Goal: Check status: Check status

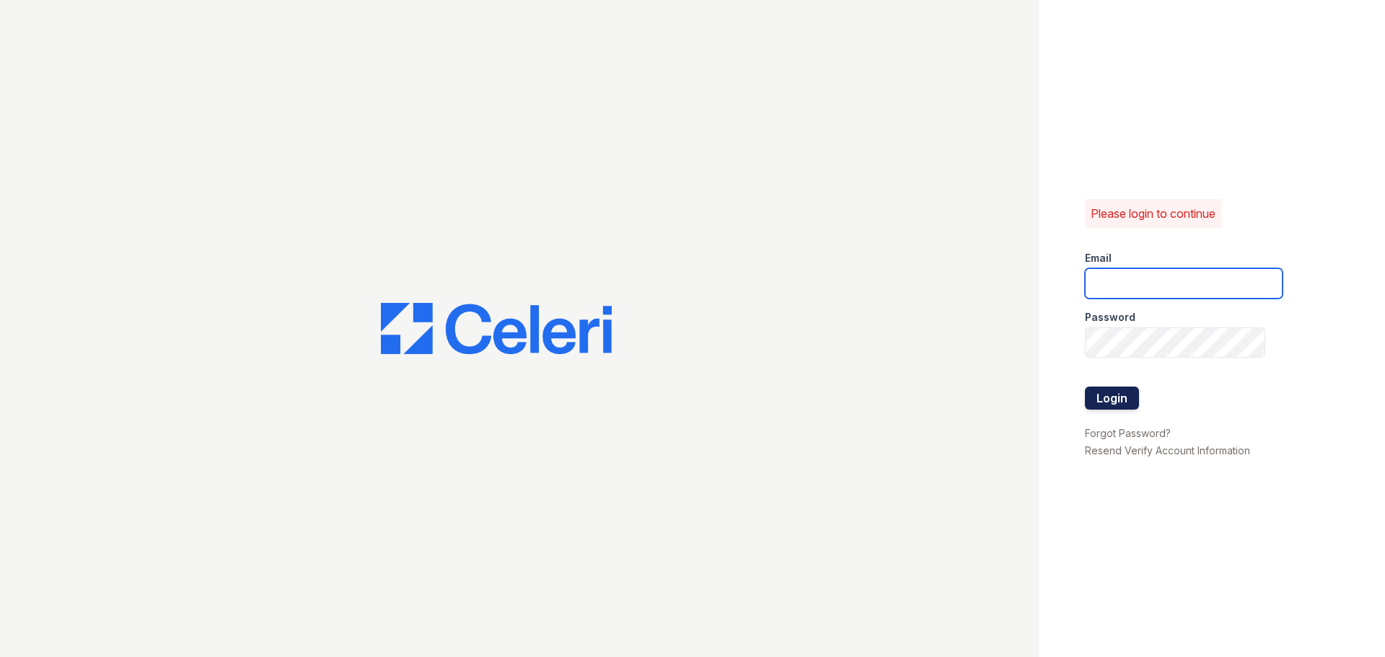
type input "[EMAIL_ADDRESS][DOMAIN_NAME]"
click at [1107, 398] on button "Login" at bounding box center [1112, 398] width 54 height 23
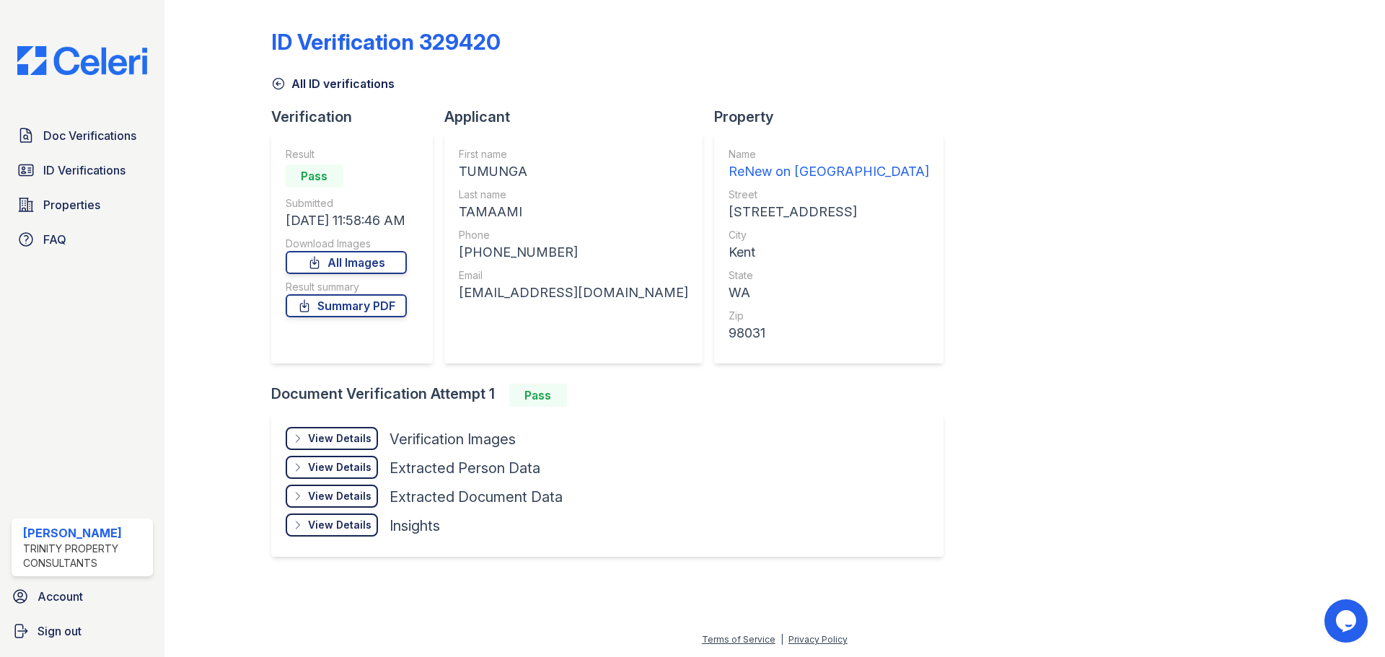
click at [303, 445] on div "View Details Details" at bounding box center [332, 438] width 92 height 23
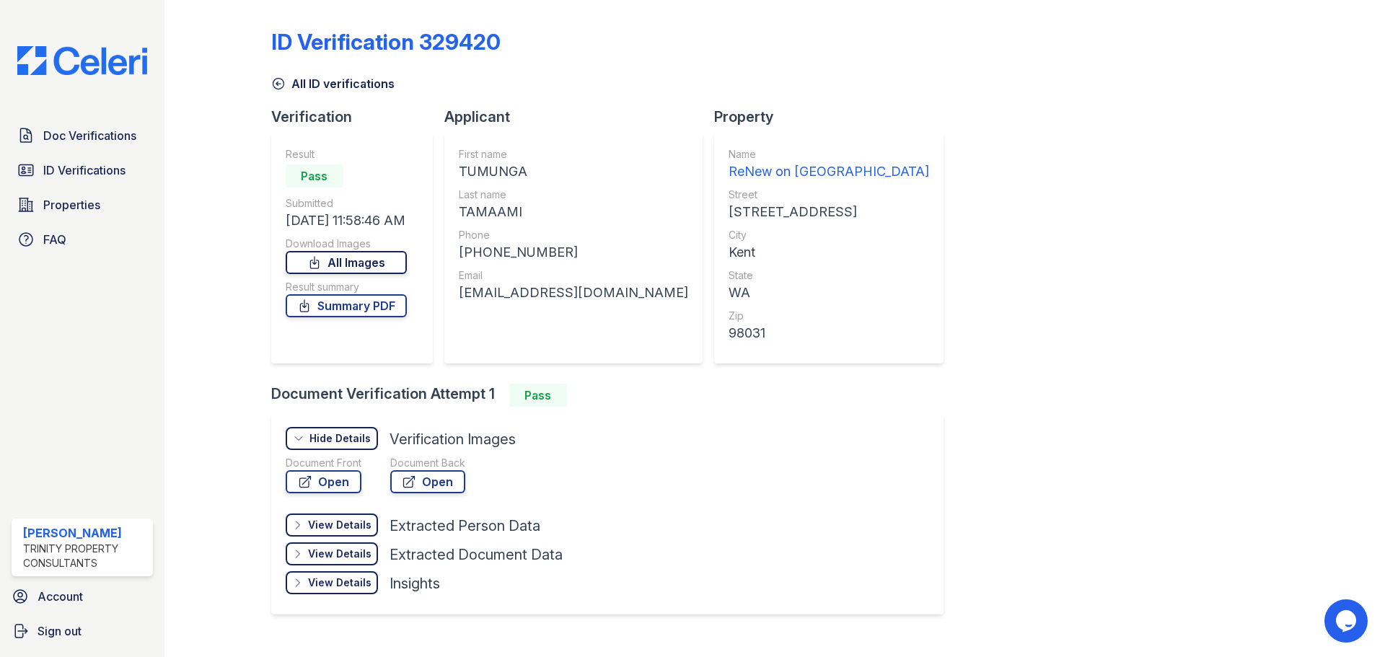
click at [322, 263] on icon at bounding box center [314, 262] width 14 height 14
click at [63, 179] on span "ID Verifications" at bounding box center [84, 170] width 82 height 17
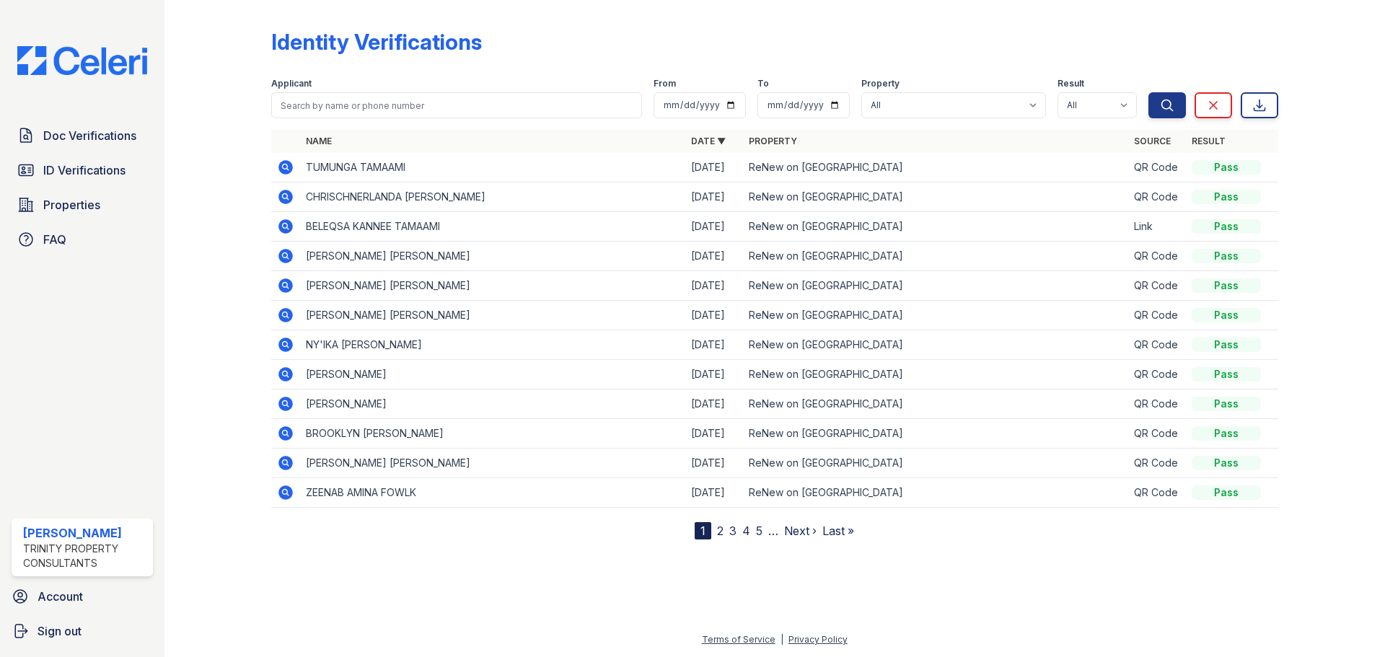
click at [289, 229] on icon at bounding box center [286, 226] width 14 height 14
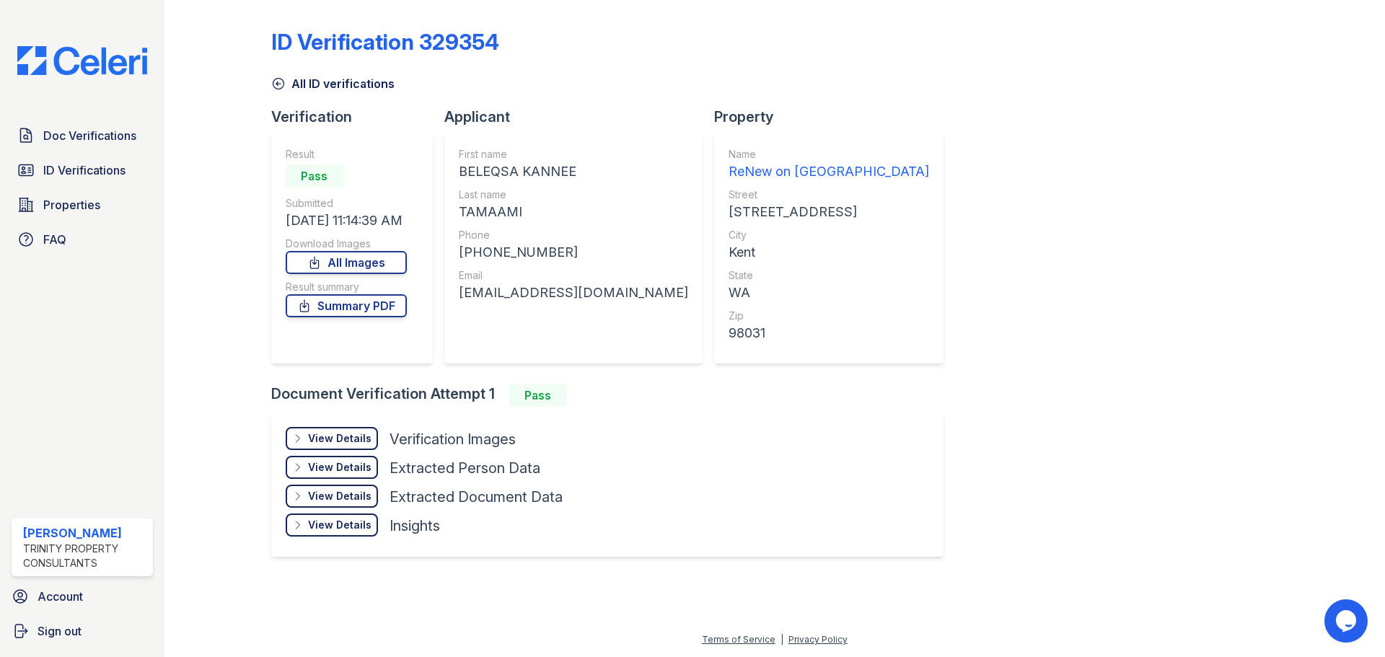
click at [344, 437] on div "View Details" at bounding box center [339, 438] width 63 height 14
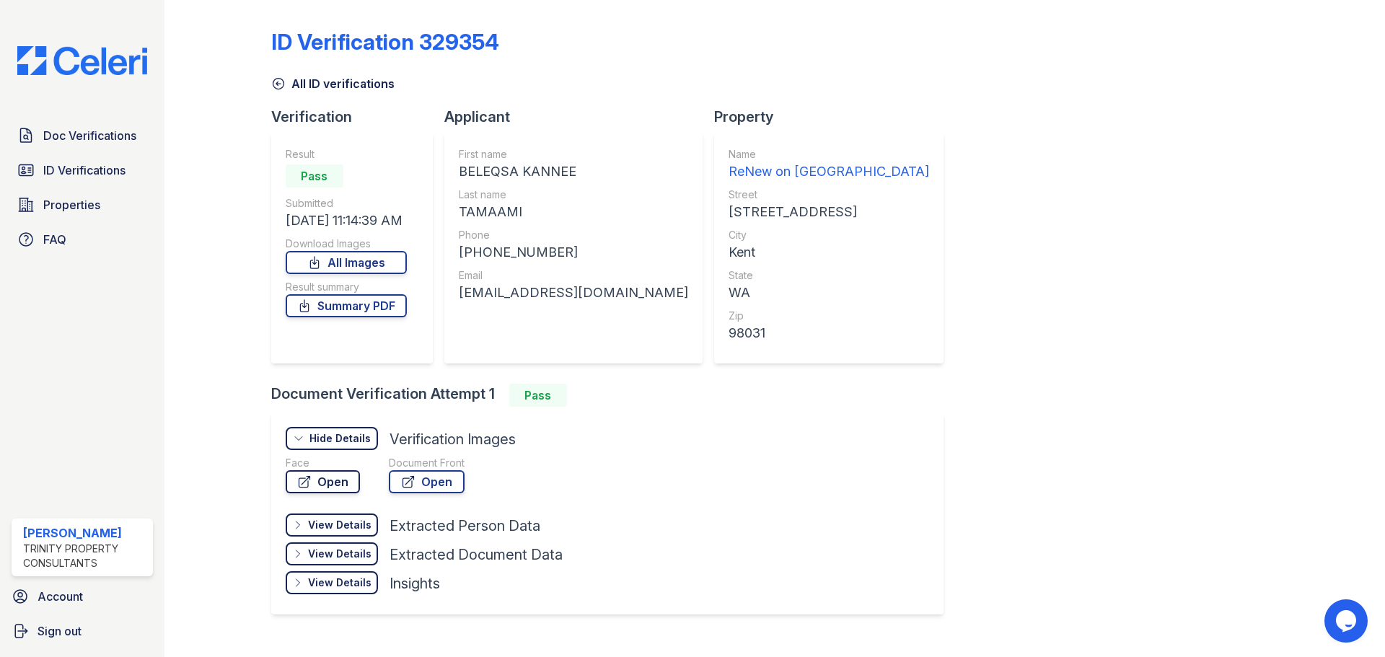
click at [323, 473] on link "Open" at bounding box center [323, 481] width 74 height 23
click at [320, 551] on div "View Details" at bounding box center [339, 554] width 63 height 14
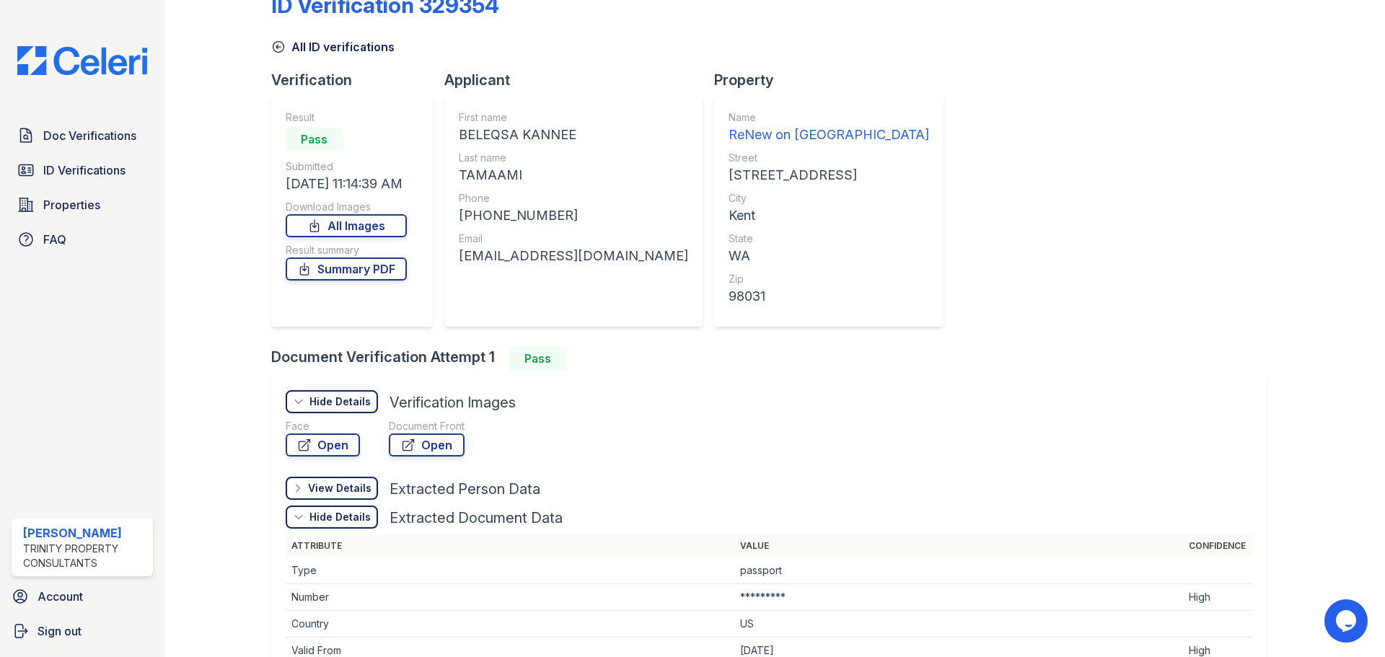
scroll to position [72, 0]
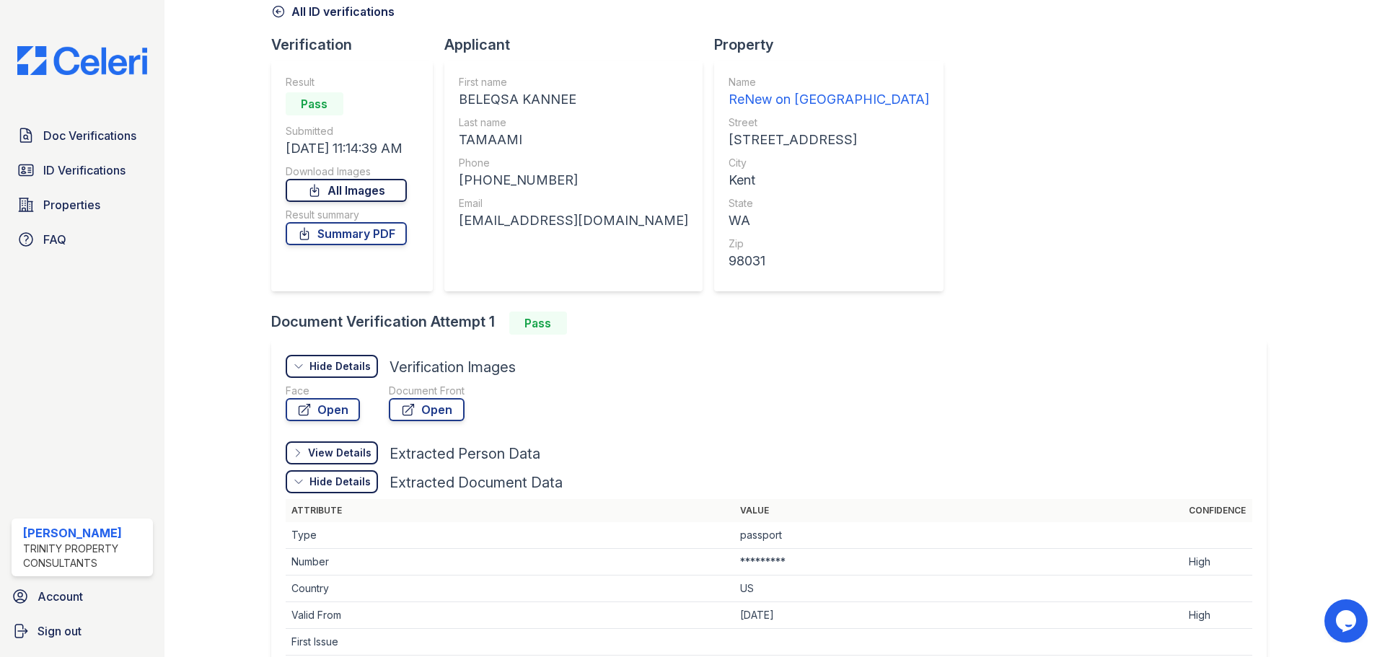
click at [334, 185] on link "All Images" at bounding box center [346, 190] width 121 height 23
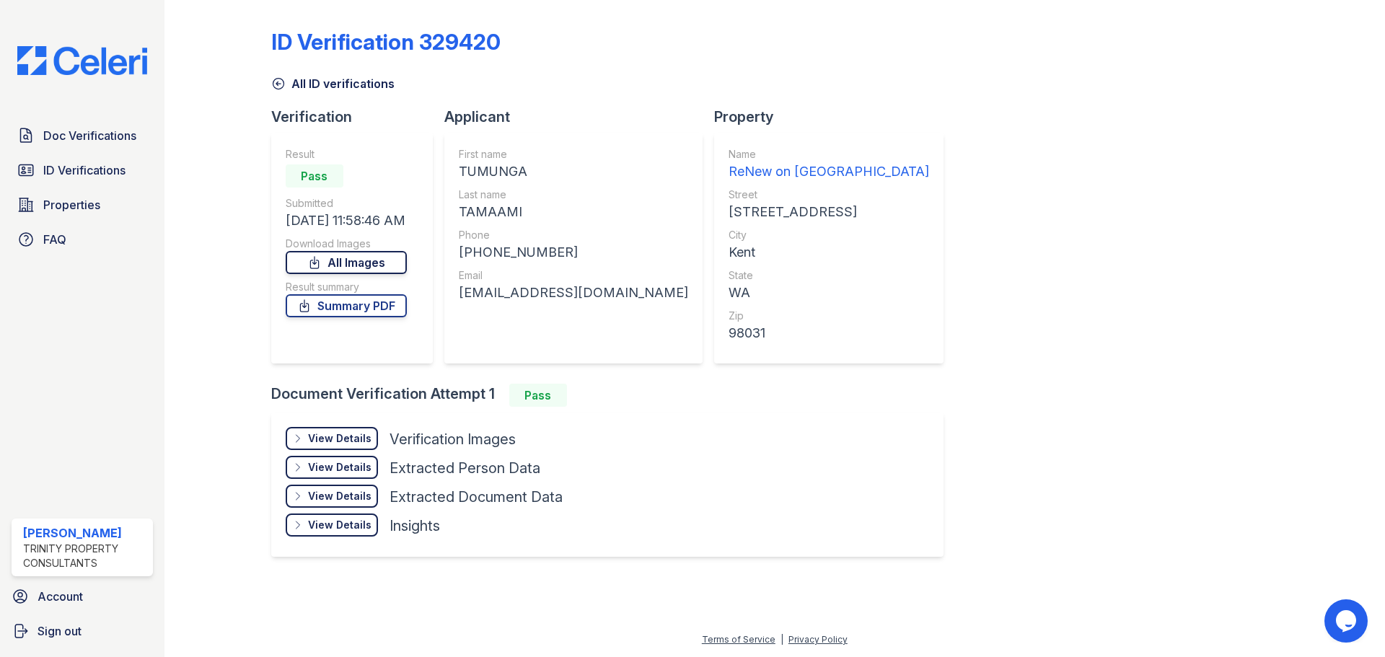
click at [356, 268] on link "All Images" at bounding box center [346, 262] width 121 height 23
click at [60, 166] on span "ID Verifications" at bounding box center [84, 170] width 82 height 17
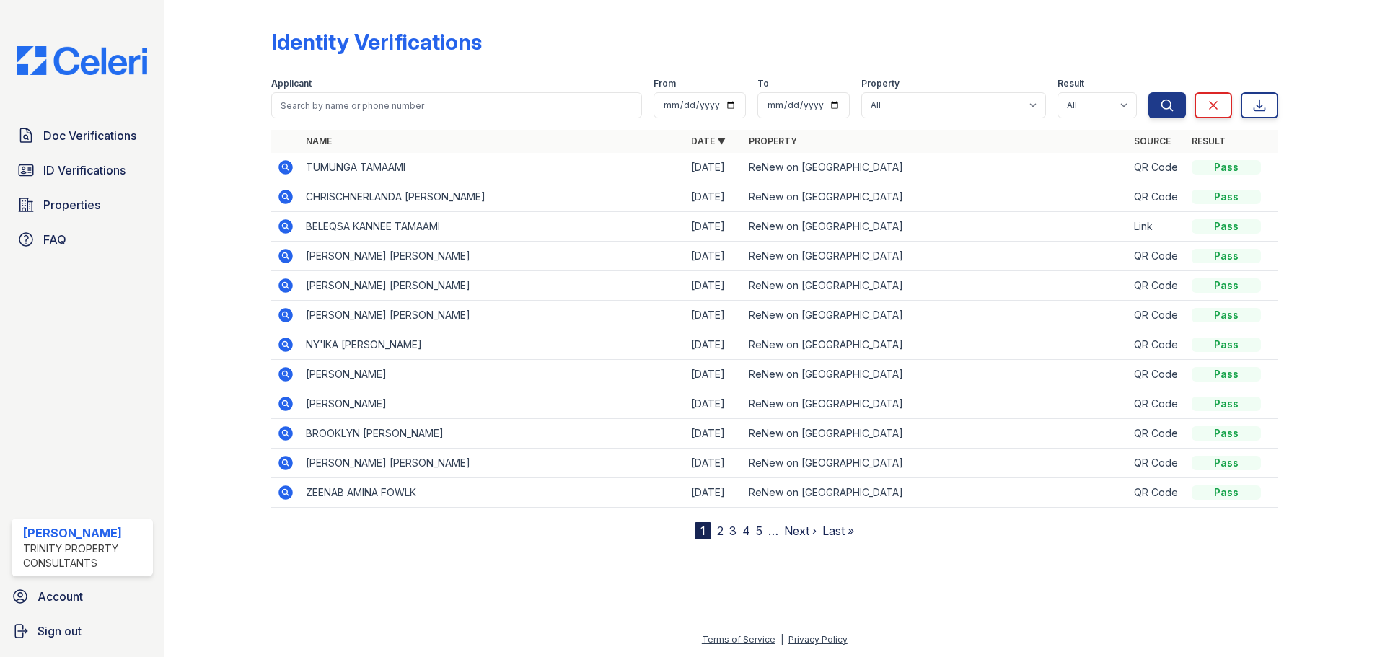
click at [288, 167] on icon at bounding box center [286, 167] width 14 height 14
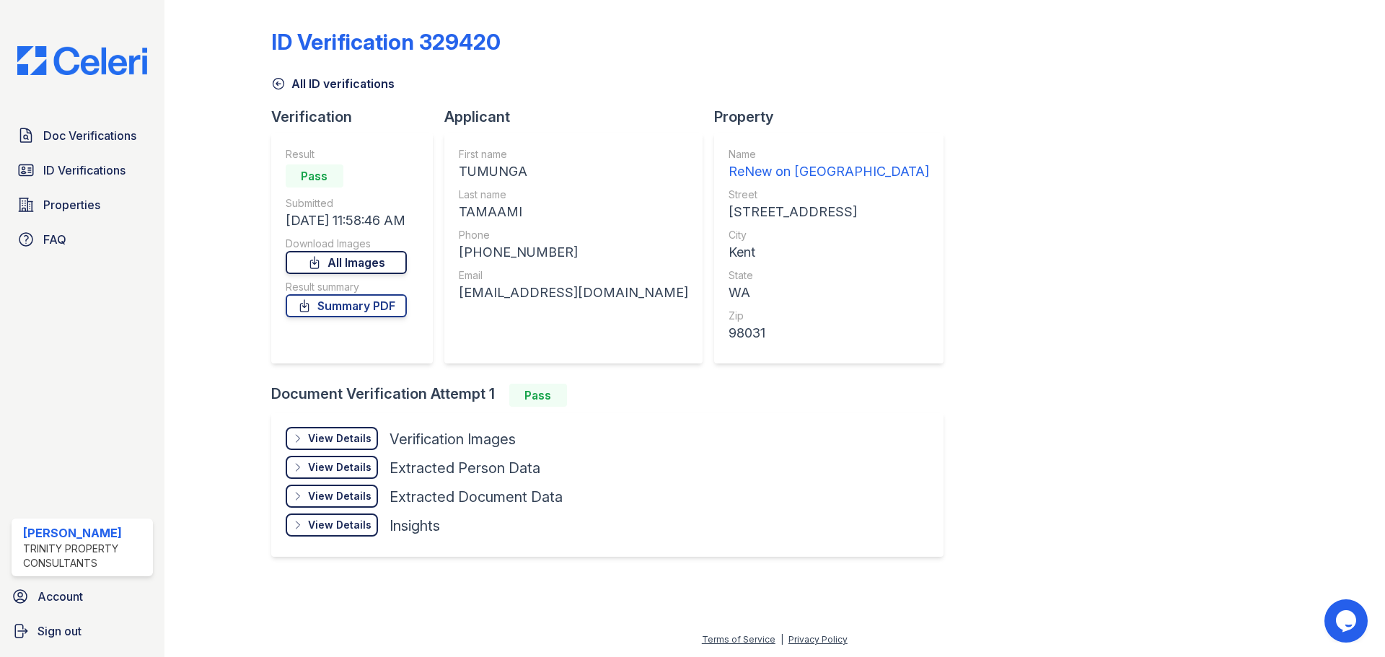
click at [336, 259] on link "All Images" at bounding box center [346, 262] width 121 height 23
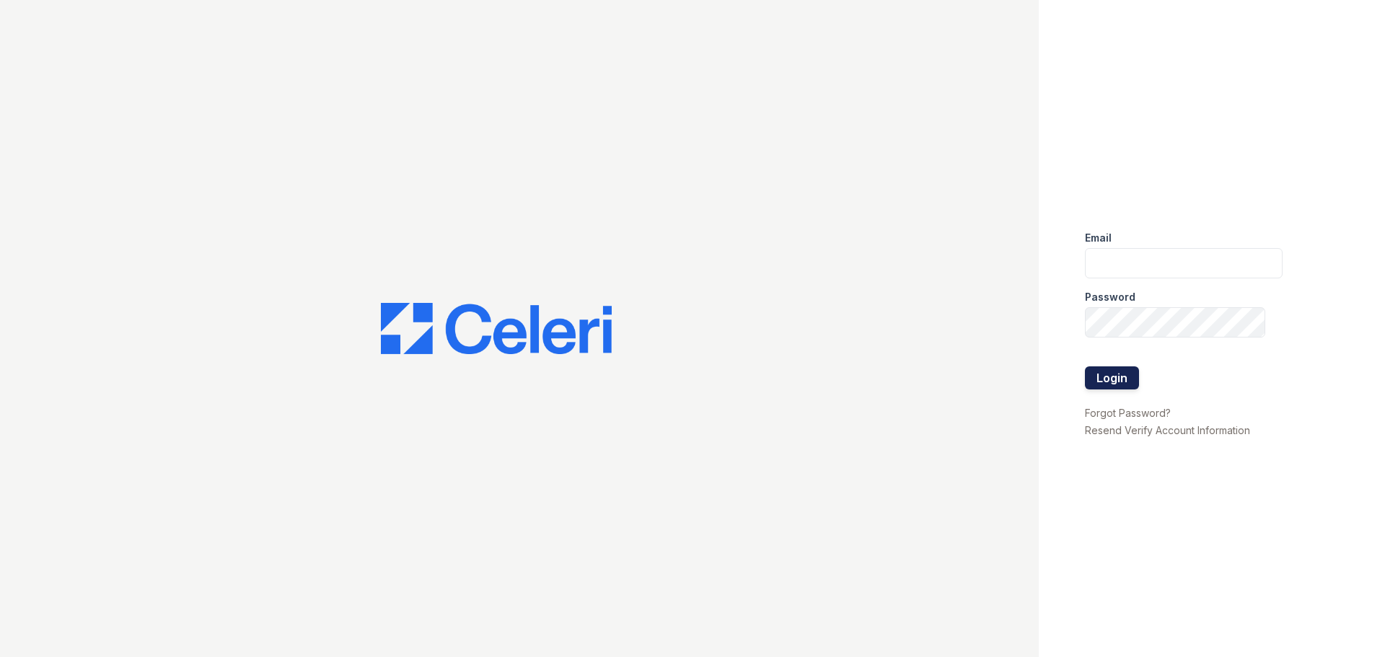
type input "[EMAIL_ADDRESS][DOMAIN_NAME]"
click at [1121, 380] on button "Login" at bounding box center [1112, 378] width 54 height 23
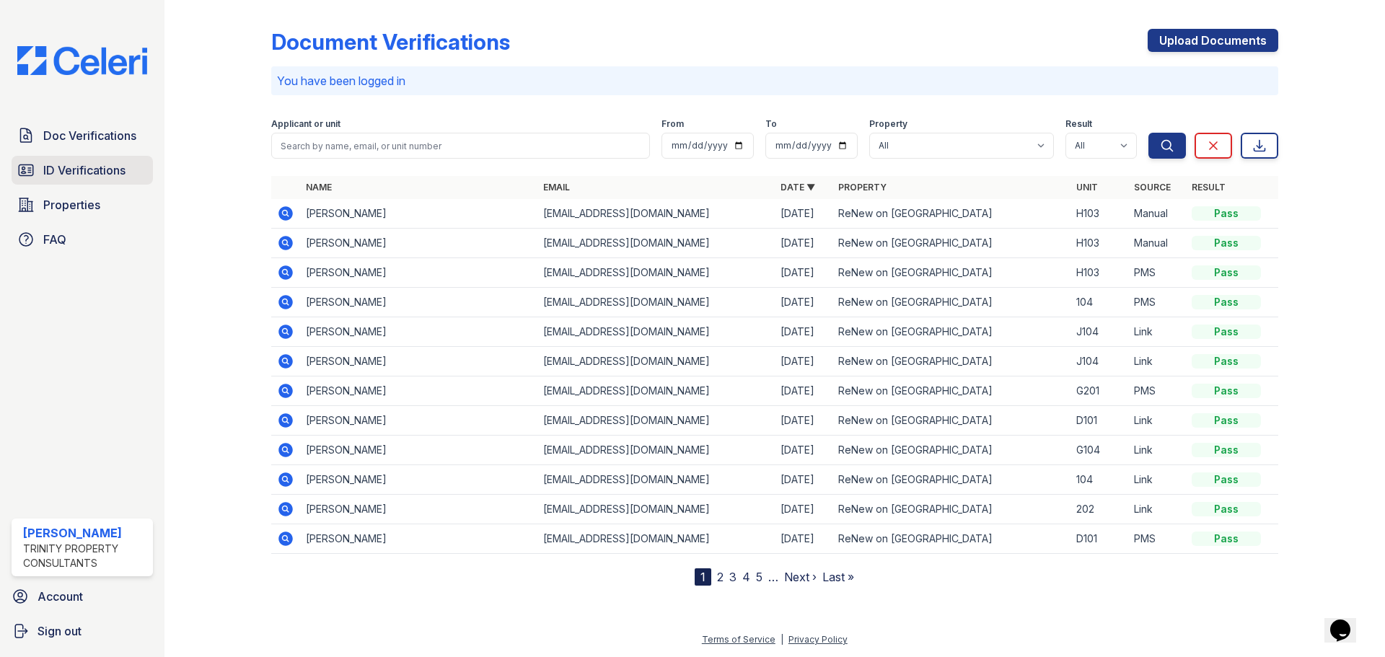
click at [43, 167] on link "ID Verifications" at bounding box center [82, 170] width 141 height 29
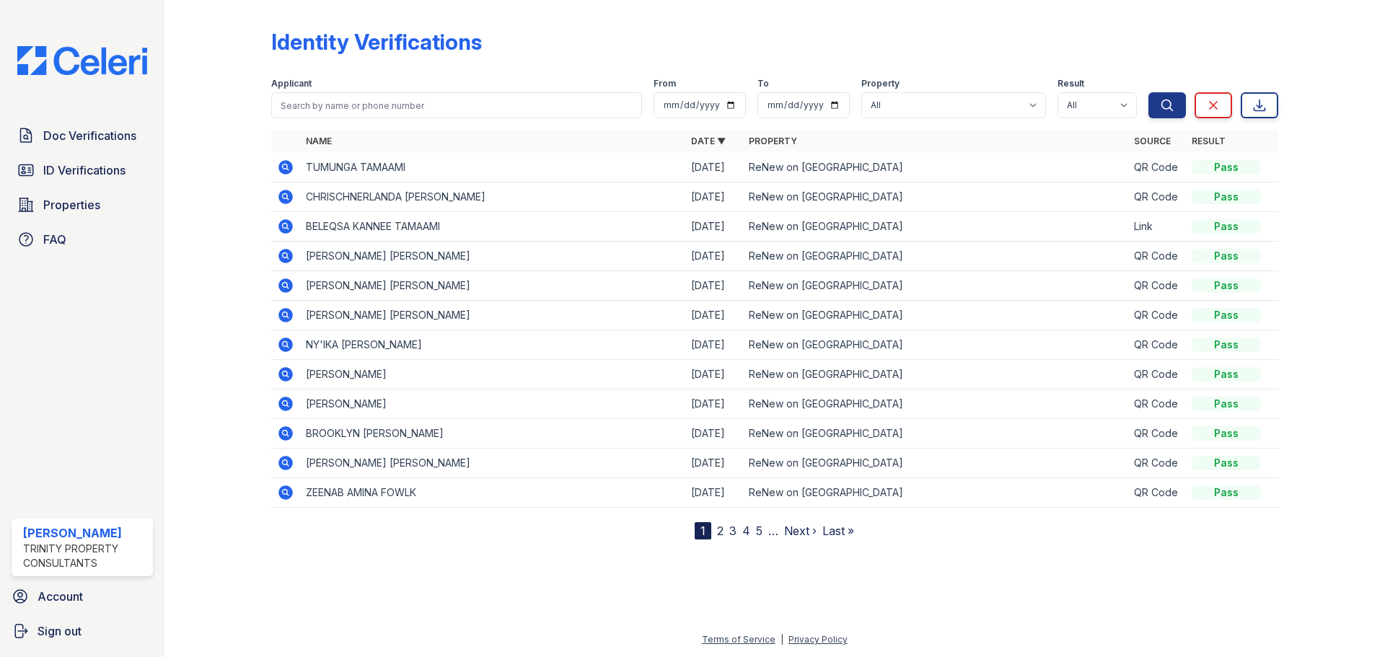
click at [281, 162] on icon at bounding box center [285, 167] width 17 height 17
